Goal: Navigation & Orientation: Find specific page/section

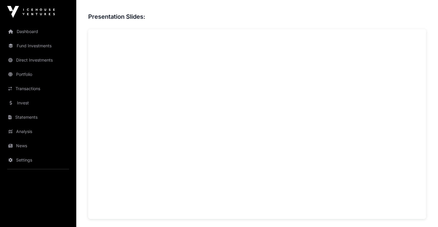
scroll to position [430, 0]
click at [35, 30] on link "Dashboard" at bounding box center [38, 31] width 67 height 13
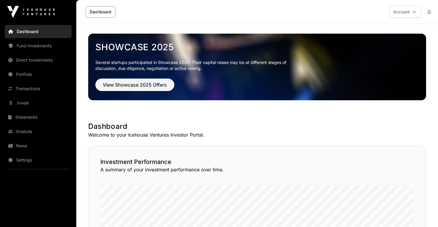
click at [47, 48] on link "Fund Investments" at bounding box center [38, 45] width 67 height 13
click at [41, 50] on link "Fund Investments" at bounding box center [38, 45] width 67 height 13
click at [42, 47] on link "Fund Investments" at bounding box center [38, 45] width 67 height 13
click at [44, 61] on link "Direct Investments" at bounding box center [38, 60] width 67 height 13
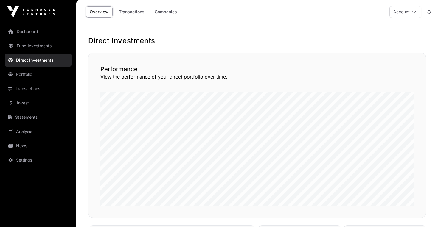
click at [47, 42] on link "Fund Investments" at bounding box center [38, 45] width 67 height 13
click at [50, 47] on link "Fund Investments" at bounding box center [38, 45] width 67 height 13
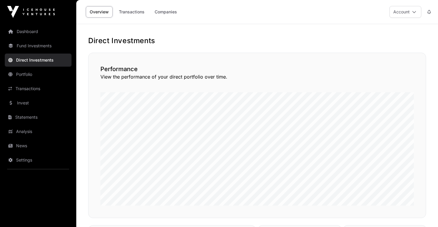
click at [50, 47] on link "Fund Investments" at bounding box center [38, 45] width 67 height 13
click at [34, 48] on link "Fund Investments" at bounding box center [38, 45] width 67 height 13
click at [28, 32] on link "Dashboard" at bounding box center [38, 31] width 67 height 13
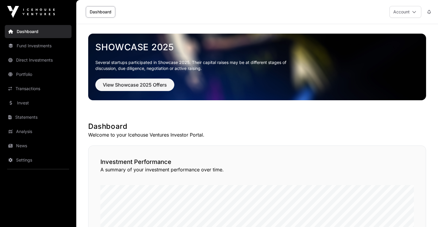
click at [33, 47] on link "Fund Investments" at bounding box center [38, 45] width 67 height 13
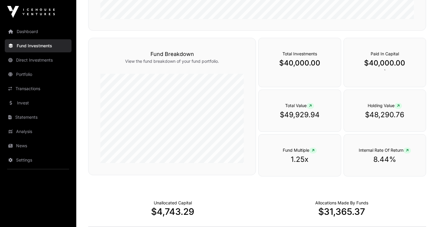
scroll to position [176, 0]
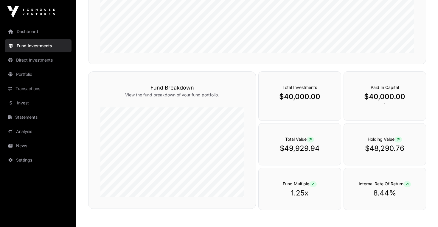
click at [311, 138] on icon at bounding box center [310, 140] width 3 height 4
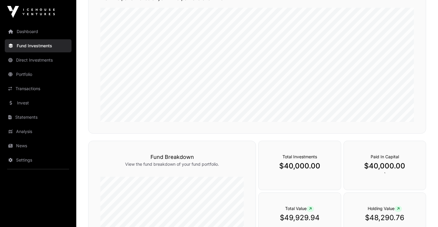
scroll to position [0, 0]
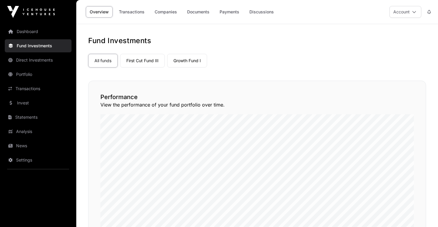
click at [187, 63] on link "Growth Fund I" at bounding box center [187, 61] width 40 height 14
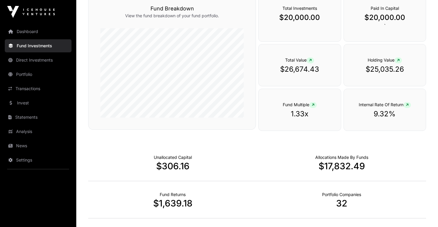
scroll to position [32, 0]
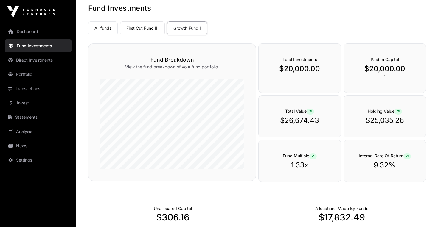
click at [23, 72] on link "Portfolio" at bounding box center [38, 74] width 67 height 13
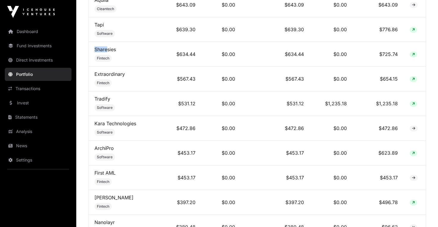
scroll to position [695, 0]
